Goal: Transaction & Acquisition: Purchase product/service

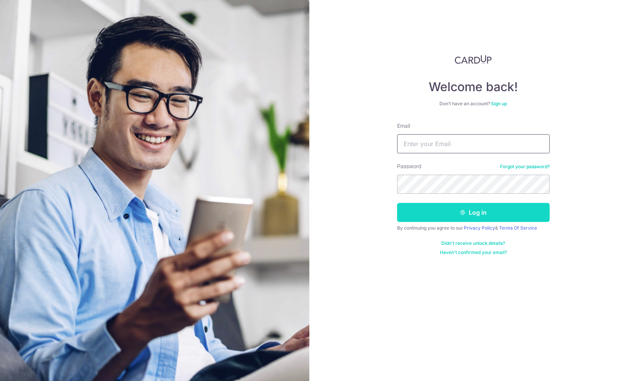
type input "[DOMAIN_NAME][EMAIL_ADDRESS][DOMAIN_NAME]"
click at [448, 217] on button "Log in" at bounding box center [473, 212] width 153 height 19
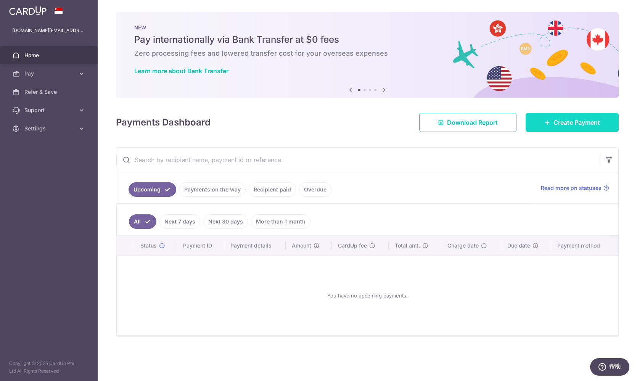
click at [552, 121] on link "Create Payment" at bounding box center [571, 122] width 93 height 19
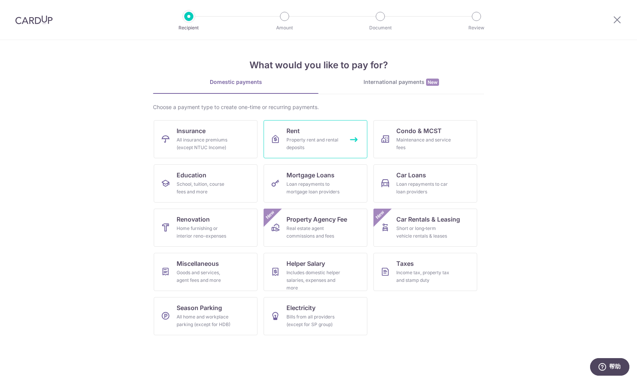
click at [301, 137] on div "Property rent and rental deposits" at bounding box center [313, 143] width 55 height 15
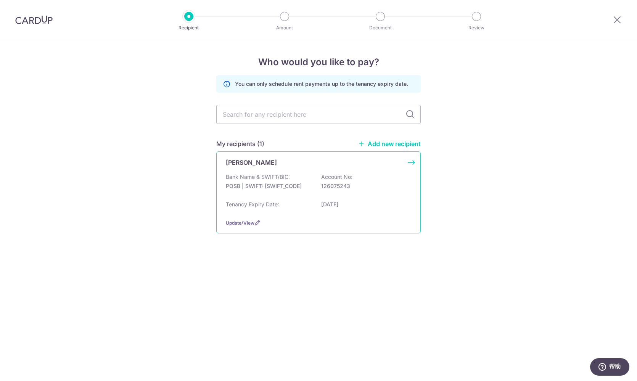
click at [305, 179] on div "Bank Name & SWIFT/BIC: POSB | SWIFT: DBSSSGSGXXX Account No: 126075243" at bounding box center [318, 185] width 185 height 24
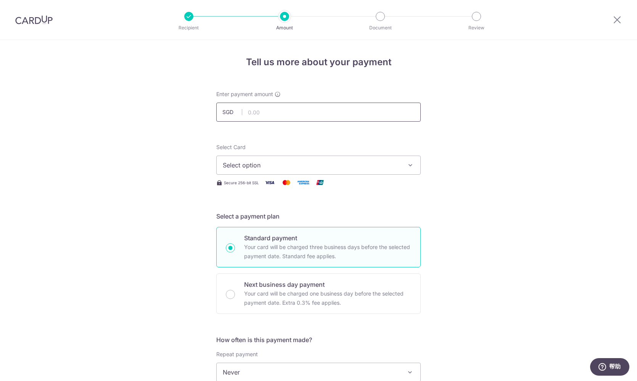
click at [320, 115] on input "text" at bounding box center [318, 112] width 204 height 19
type input "3,800.00"
click at [364, 162] on span "Select option" at bounding box center [312, 165] width 178 height 9
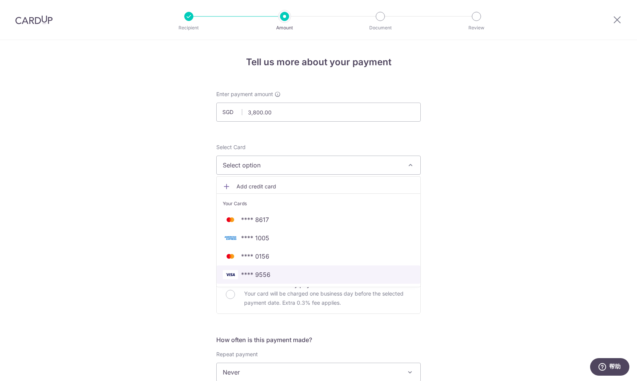
click at [313, 278] on span "**** 9556" at bounding box center [318, 274] width 191 height 9
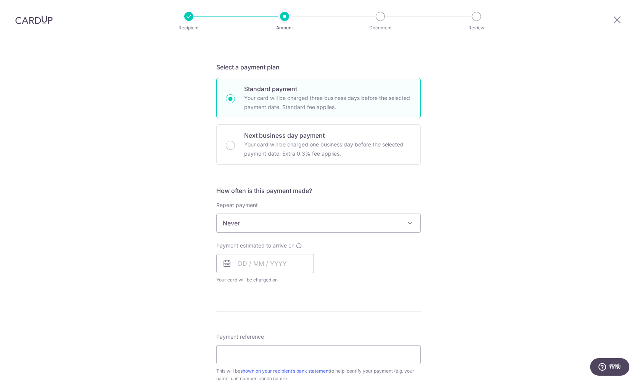
scroll to position [153, 0]
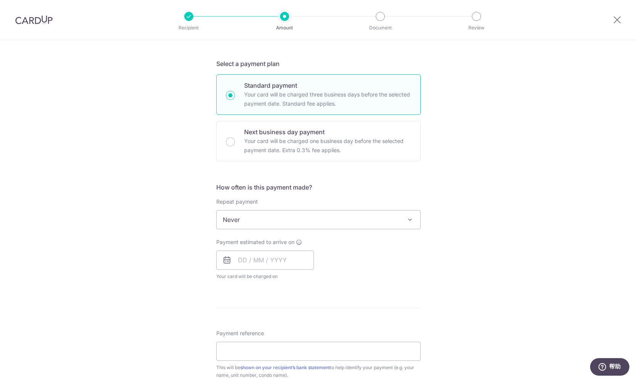
click at [397, 224] on span "Never" at bounding box center [319, 219] width 204 height 18
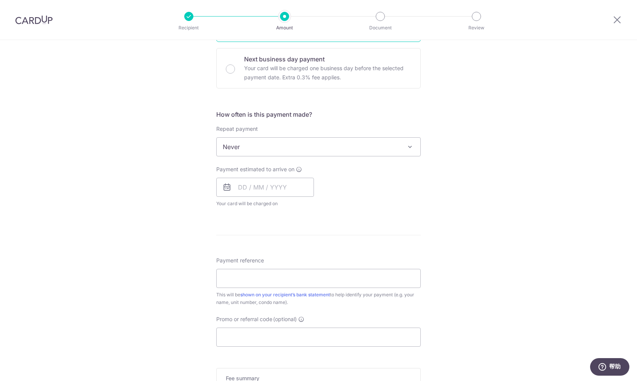
scroll to position [229, 0]
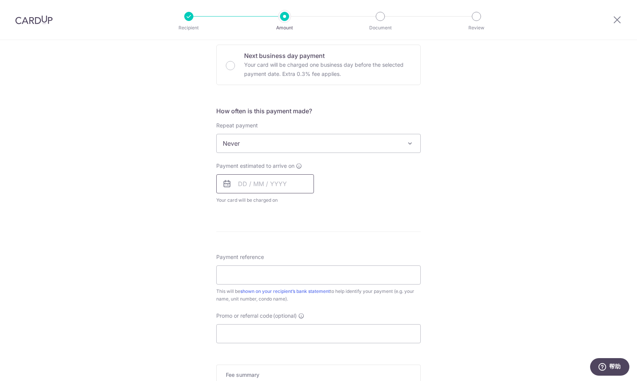
click at [271, 185] on input "text" at bounding box center [265, 183] width 98 height 19
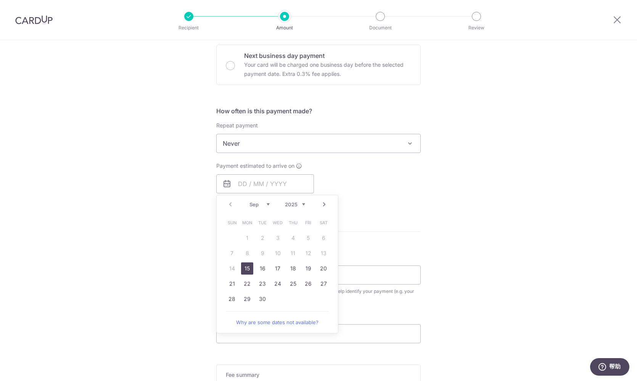
click at [243, 271] on link "15" at bounding box center [247, 268] width 12 height 12
type input "15/09/2025"
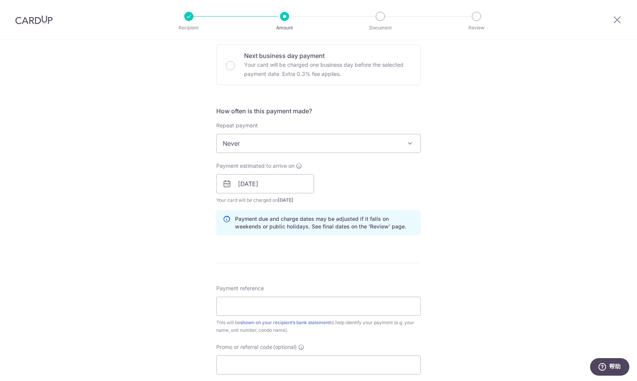
click at [156, 249] on div "Tell us more about your payment Enter payment amount SGD 3,800.00 3800.00 Selec…" at bounding box center [318, 171] width 637 height 721
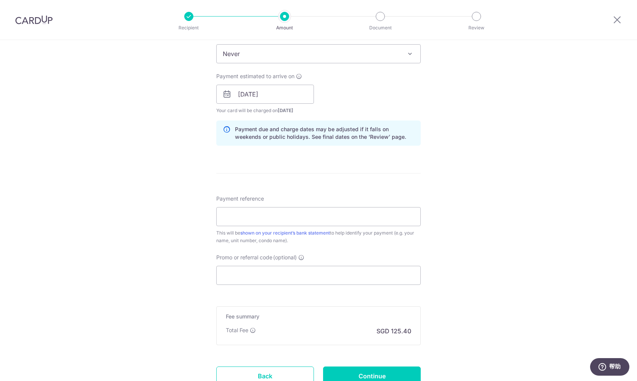
scroll to position [343, 0]
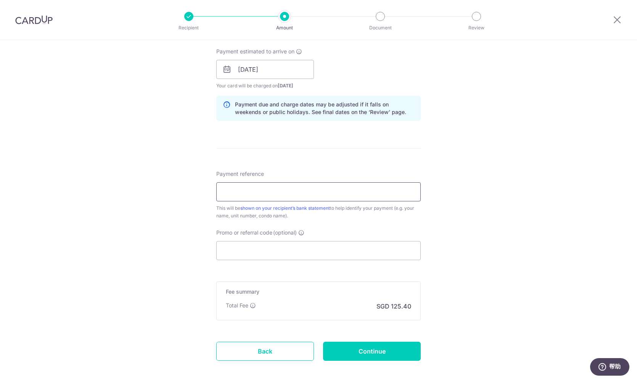
click at [248, 199] on input "Payment reference" at bounding box center [318, 191] width 204 height 19
type input "Rent Fee, Wei Qi, 11-242, 640819"
click at [172, 251] on div "Tell us more about your payment Enter payment amount SGD 3,800.00 3800.00 Selec…" at bounding box center [318, 57] width 637 height 721
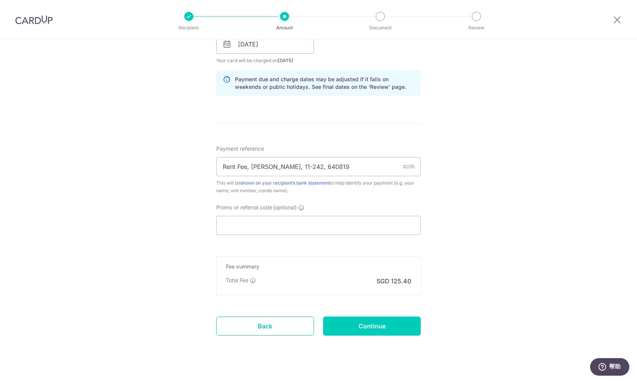
scroll to position [378, 0]
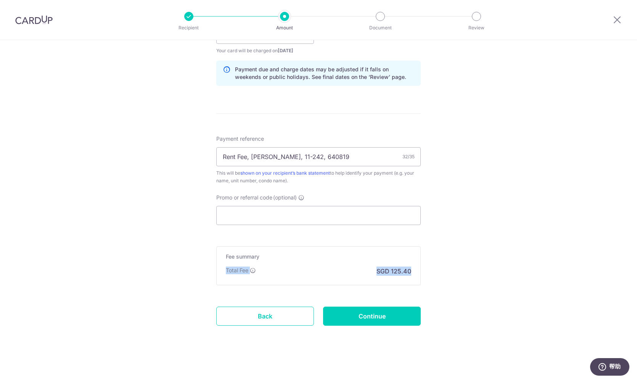
drag, startPoint x: 220, startPoint y: 269, endPoint x: 410, endPoint y: 270, distance: 190.3
click at [410, 270] on div "Fee summary Base fee Extend fee Next-day fee Total Fee SGD 125.40" at bounding box center [318, 265] width 204 height 39
drag, startPoint x: 411, startPoint y: 270, endPoint x: 225, endPoint y: 255, distance: 186.3
click at [225, 255] on div "Fee summary Base fee Extend fee Next-day fee Total Fee SGD 125.40" at bounding box center [318, 265] width 204 height 39
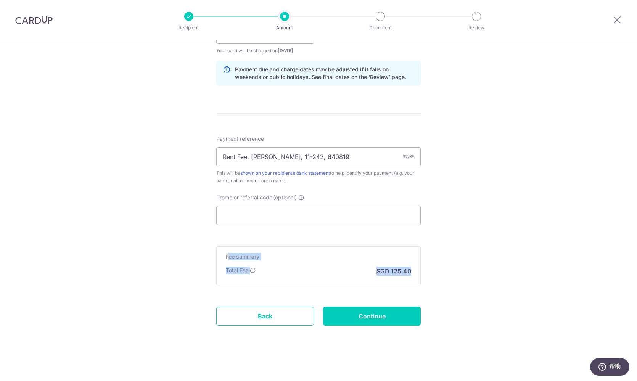
click at [226, 255] on h5 "Fee summary" at bounding box center [318, 257] width 185 height 8
drag, startPoint x: 222, startPoint y: 255, endPoint x: 410, endPoint y: 269, distance: 189.3
click at [410, 269] on div "Fee summary Base fee Extend fee Next-day fee Total Fee SGD 125.40" at bounding box center [318, 265] width 204 height 39
drag, startPoint x: 409, startPoint y: 270, endPoint x: 225, endPoint y: 256, distance: 184.3
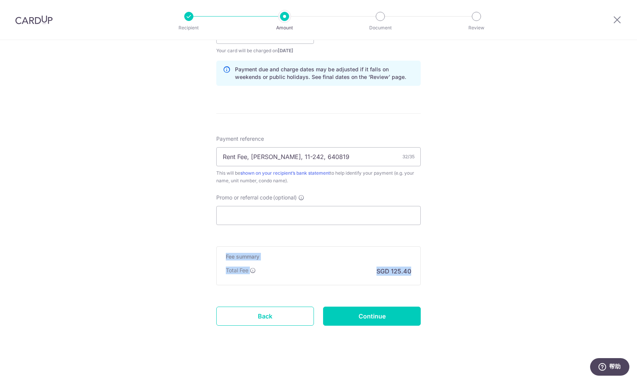
click at [225, 256] on div "Fee summary Base fee Extend fee Next-day fee Total Fee SGD 125.40" at bounding box center [318, 265] width 204 height 39
click at [226, 256] on h5 "Fee summary" at bounding box center [318, 257] width 185 height 8
drag, startPoint x: 217, startPoint y: 256, endPoint x: 413, endPoint y: 267, distance: 196.3
click at [413, 267] on div "Fee summary Base fee Extend fee Next-day fee Total Fee SGD 125.40" at bounding box center [318, 265] width 204 height 39
click at [412, 271] on div "Fee summary Base fee Extend fee Next-day fee Total Fee SGD 125.40" at bounding box center [318, 265] width 204 height 39
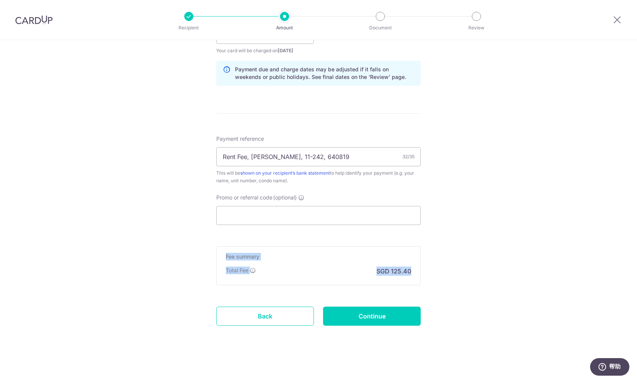
drag, startPoint x: 366, startPoint y: 273, endPoint x: 214, endPoint y: 259, distance: 152.7
click at [214, 259] on div "Tell us more about your payment Enter payment amount SGD 3,800.00 3800.00 Selec…" at bounding box center [318, 22] width 637 height 721
drag, startPoint x: 222, startPoint y: 254, endPoint x: 410, endPoint y: 272, distance: 189.2
click at [410, 272] on div "Fee summary Base fee Extend fee Next-day fee Total Fee SGD 125.40" at bounding box center [318, 265] width 204 height 39
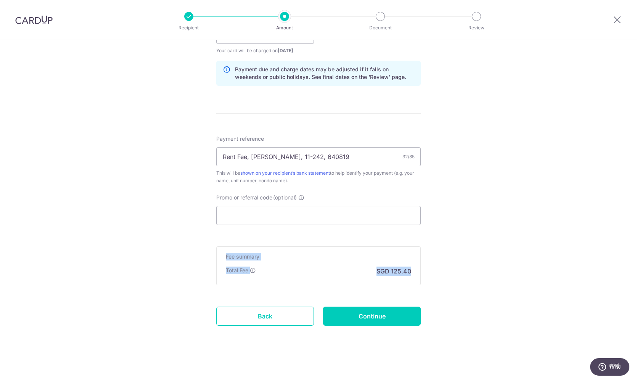
click at [410, 272] on div "Fee summary Base fee Extend fee Next-day fee Total Fee SGD 125.40" at bounding box center [318, 265] width 204 height 39
click at [466, 270] on div "Tell us more about your payment Enter payment amount SGD 3,800.00 3800.00 Selec…" at bounding box center [318, 22] width 637 height 721
